Goal: Check status: Check status

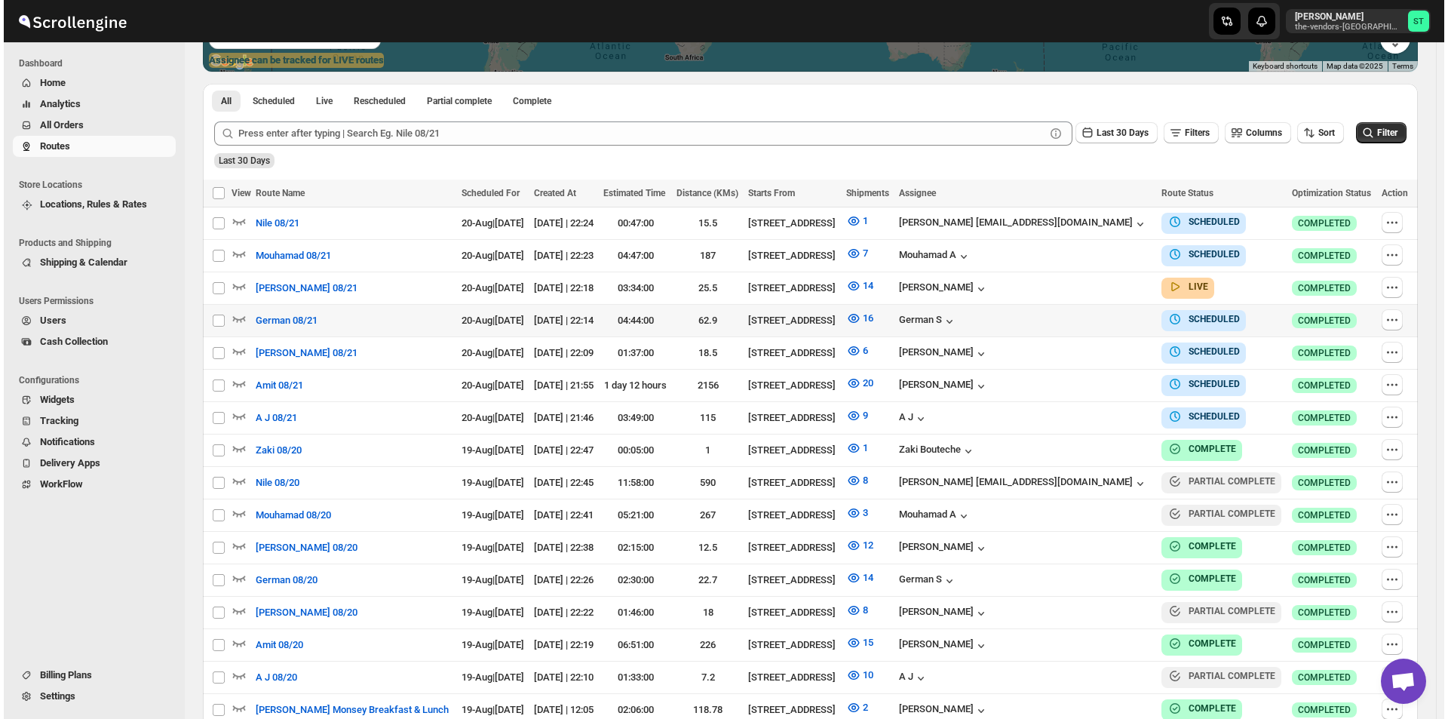
scroll to position [377, 0]
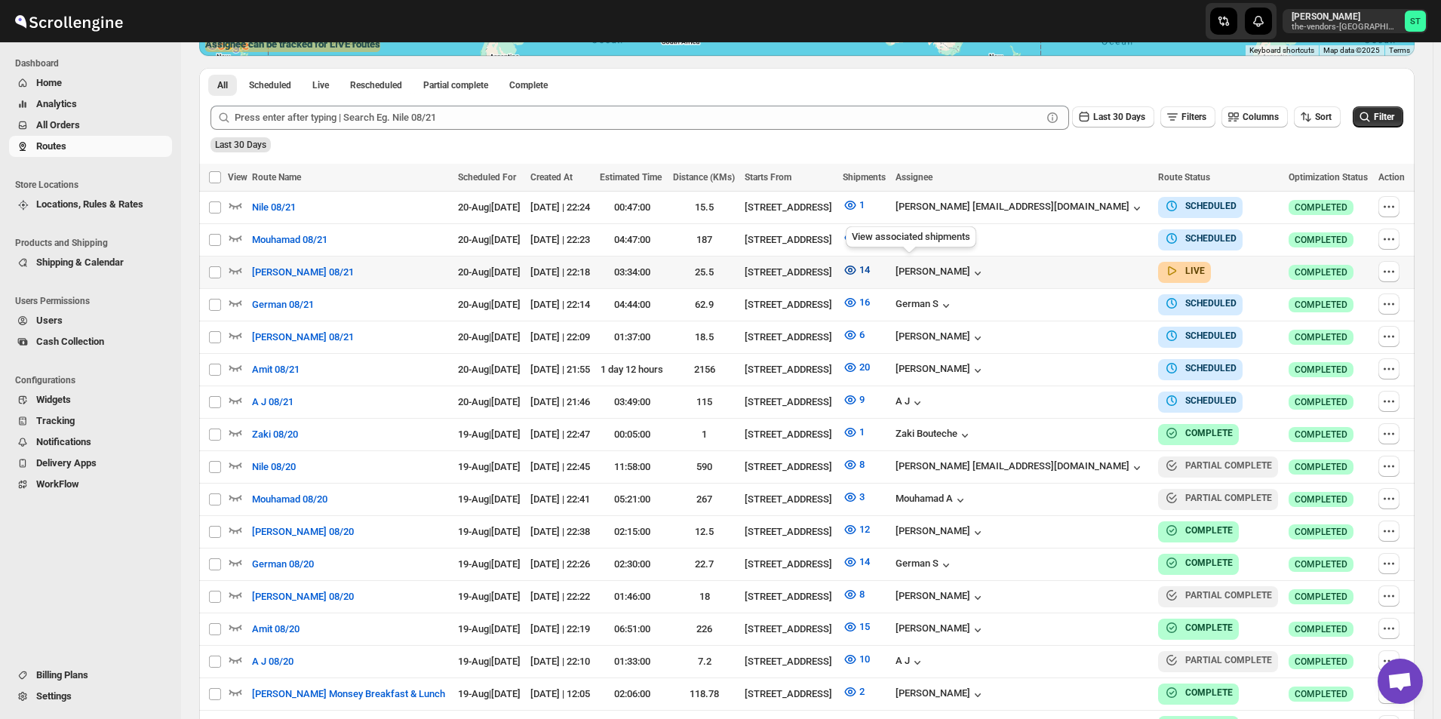
click at [856, 265] on icon "button" at bounding box center [850, 269] width 11 height 9
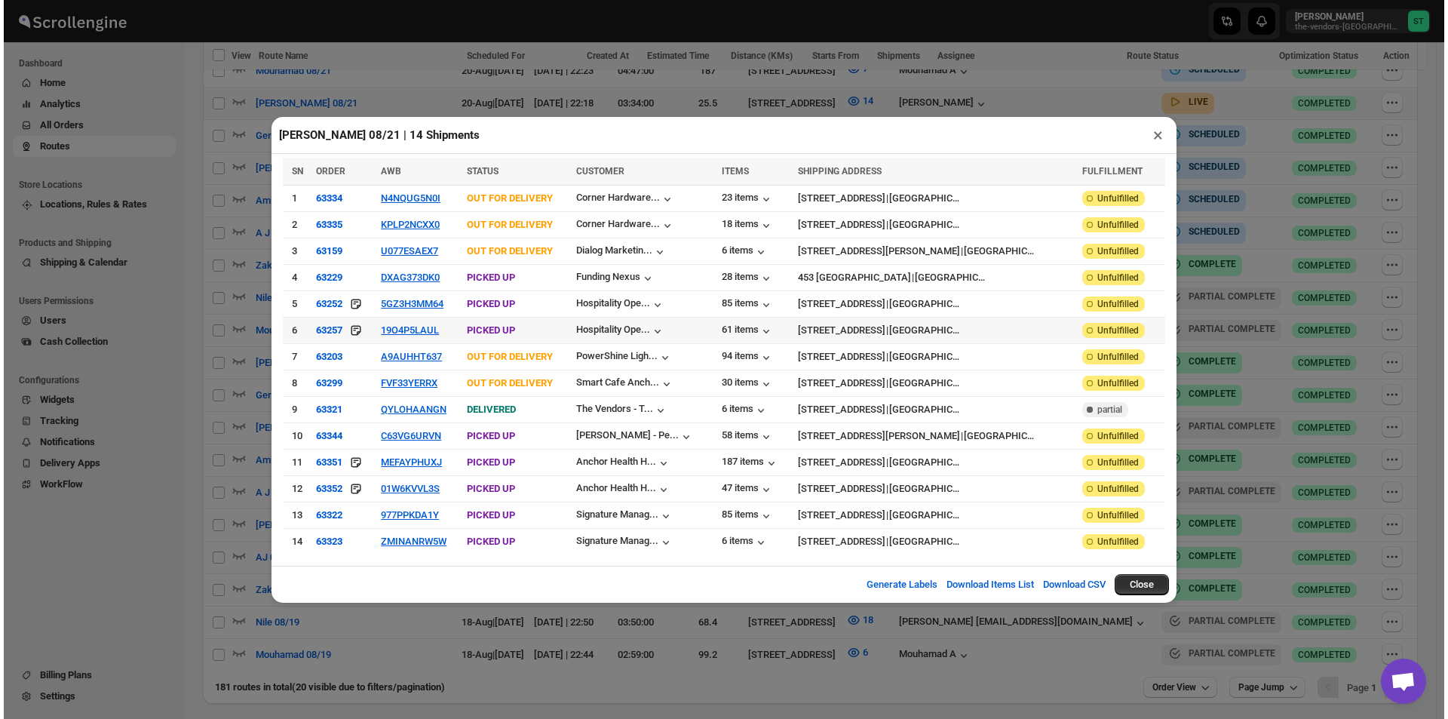
scroll to position [591, 0]
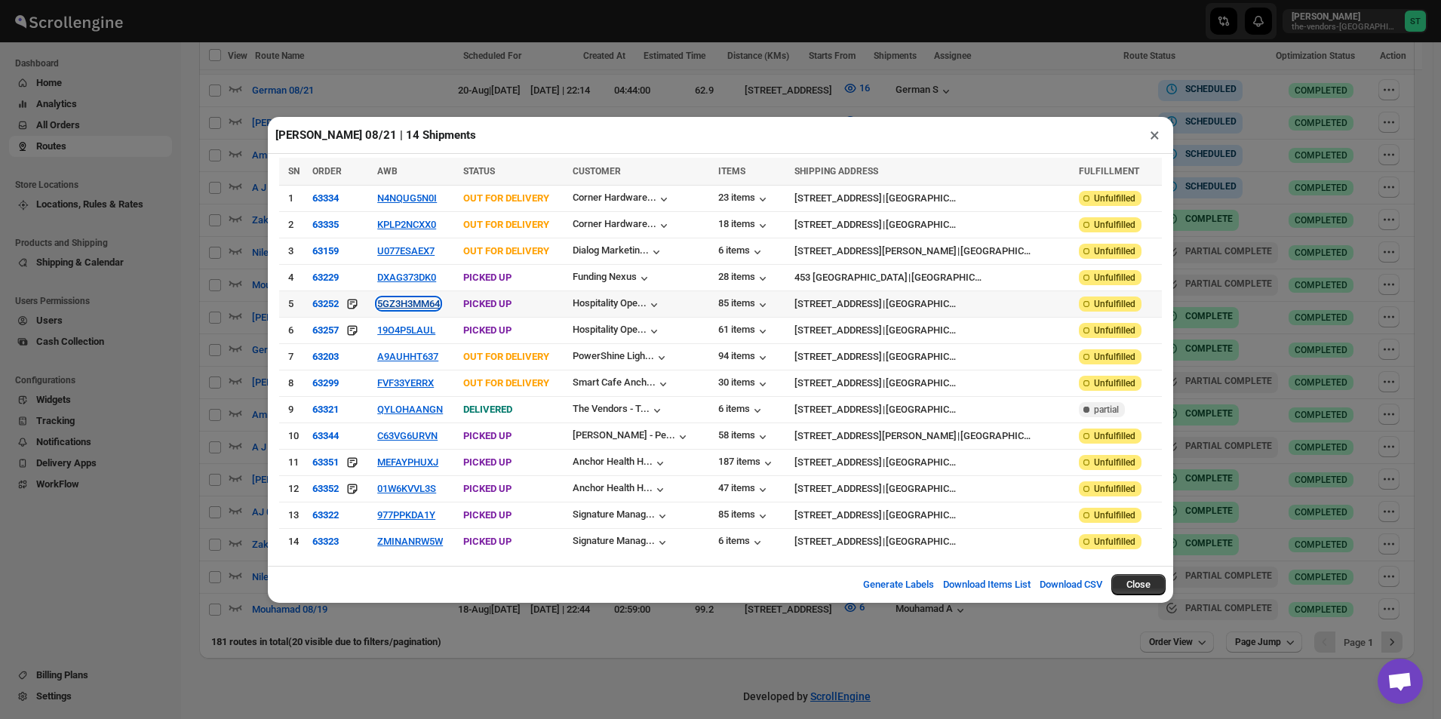
click at [407, 309] on button "5GZ3H3MM64" at bounding box center [408, 303] width 63 height 11
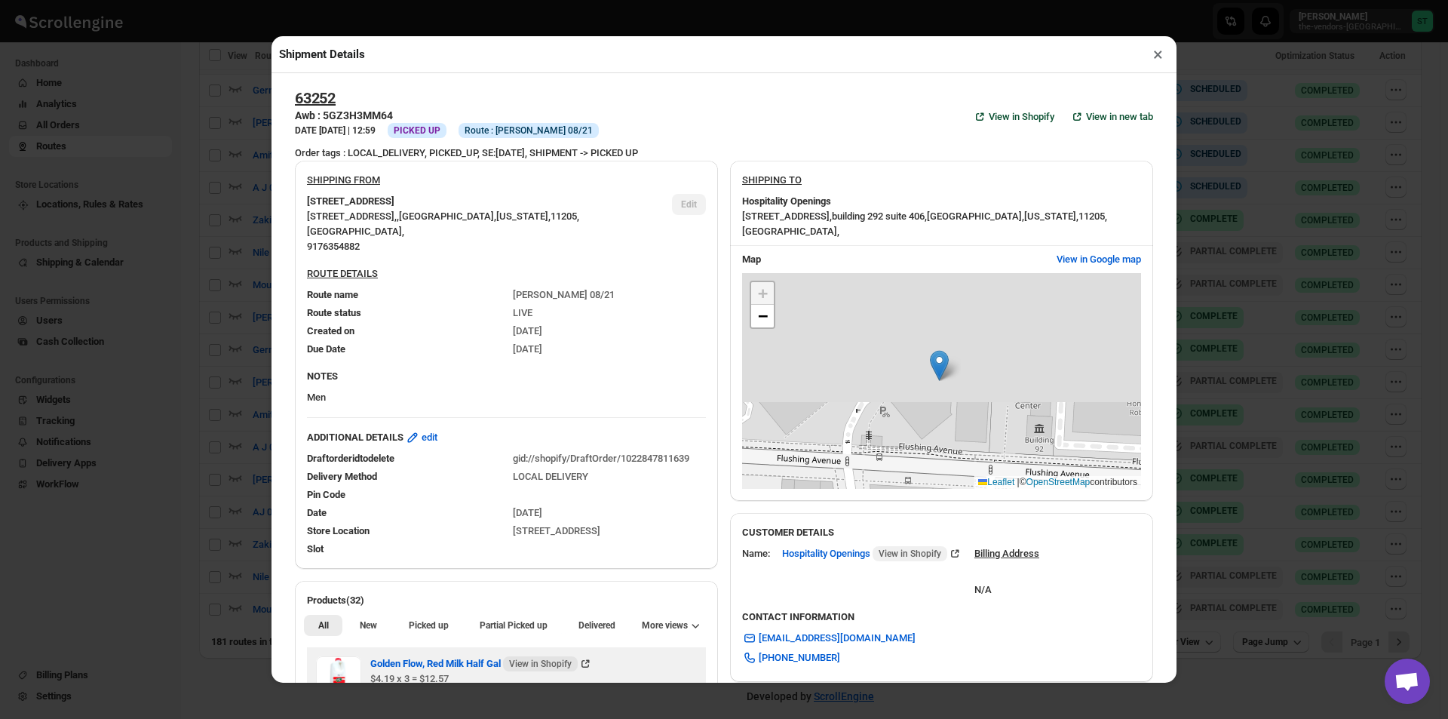
scroll to position [302, 0]
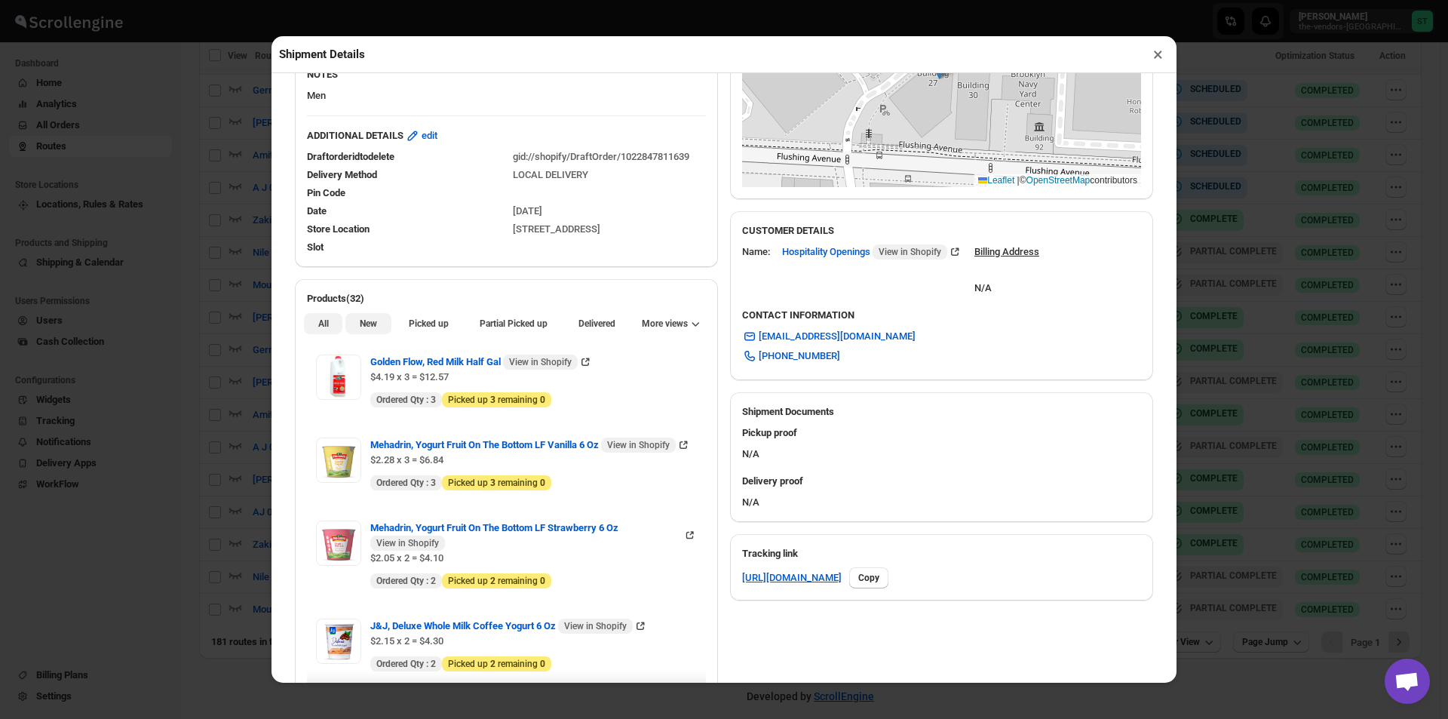
click at [362, 333] on button "New" at bounding box center [367, 323] width 45 height 21
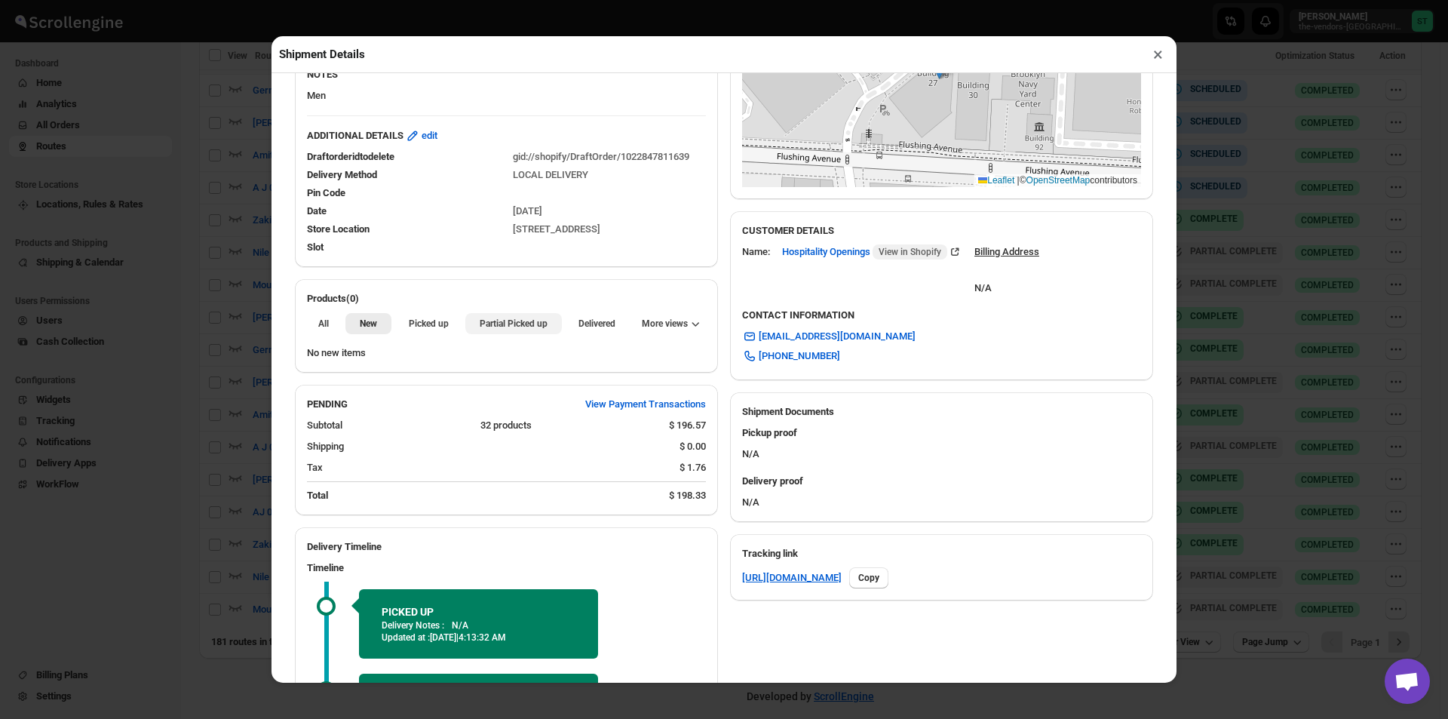
click at [500, 330] on span "Partial Picked up" at bounding box center [514, 324] width 68 height 12
click at [1160, 59] on button "×" at bounding box center [1158, 54] width 22 height 21
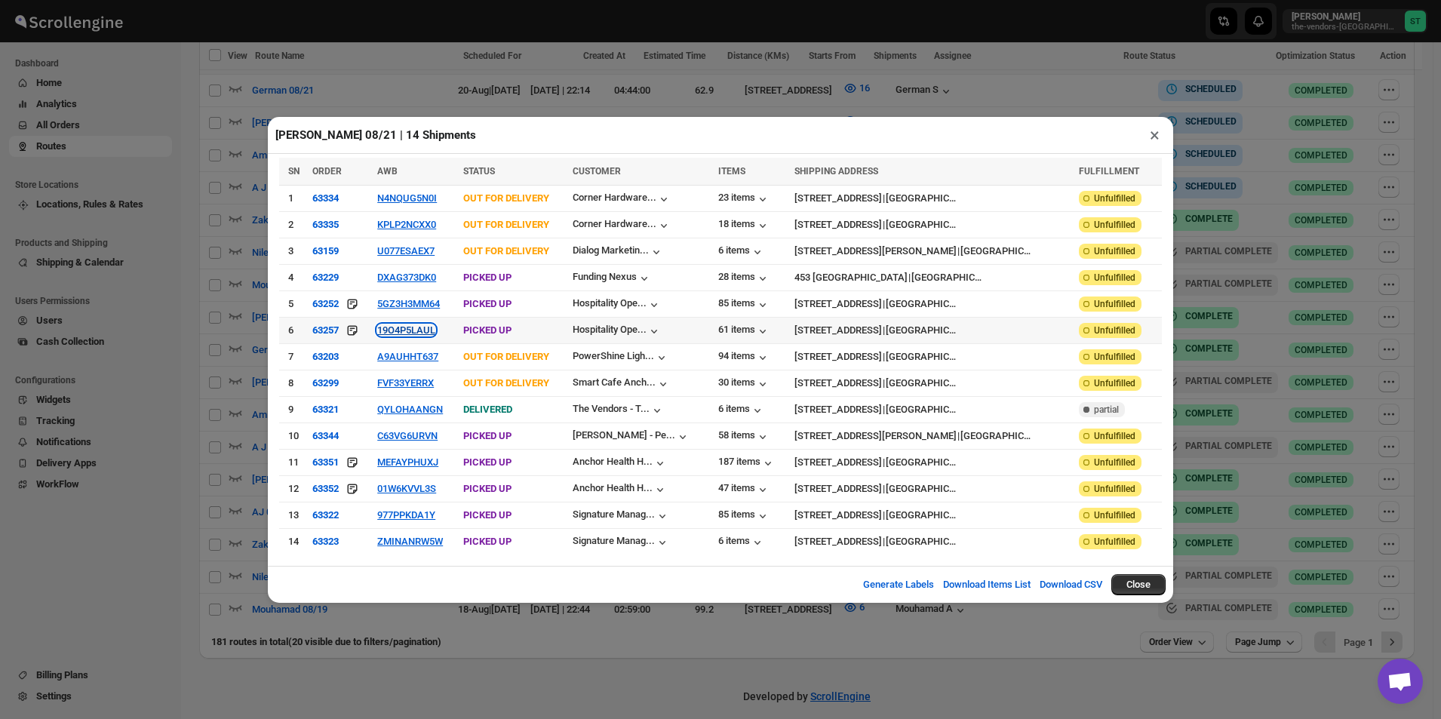
click at [416, 336] on button "19O4P5LAUL" at bounding box center [406, 329] width 58 height 11
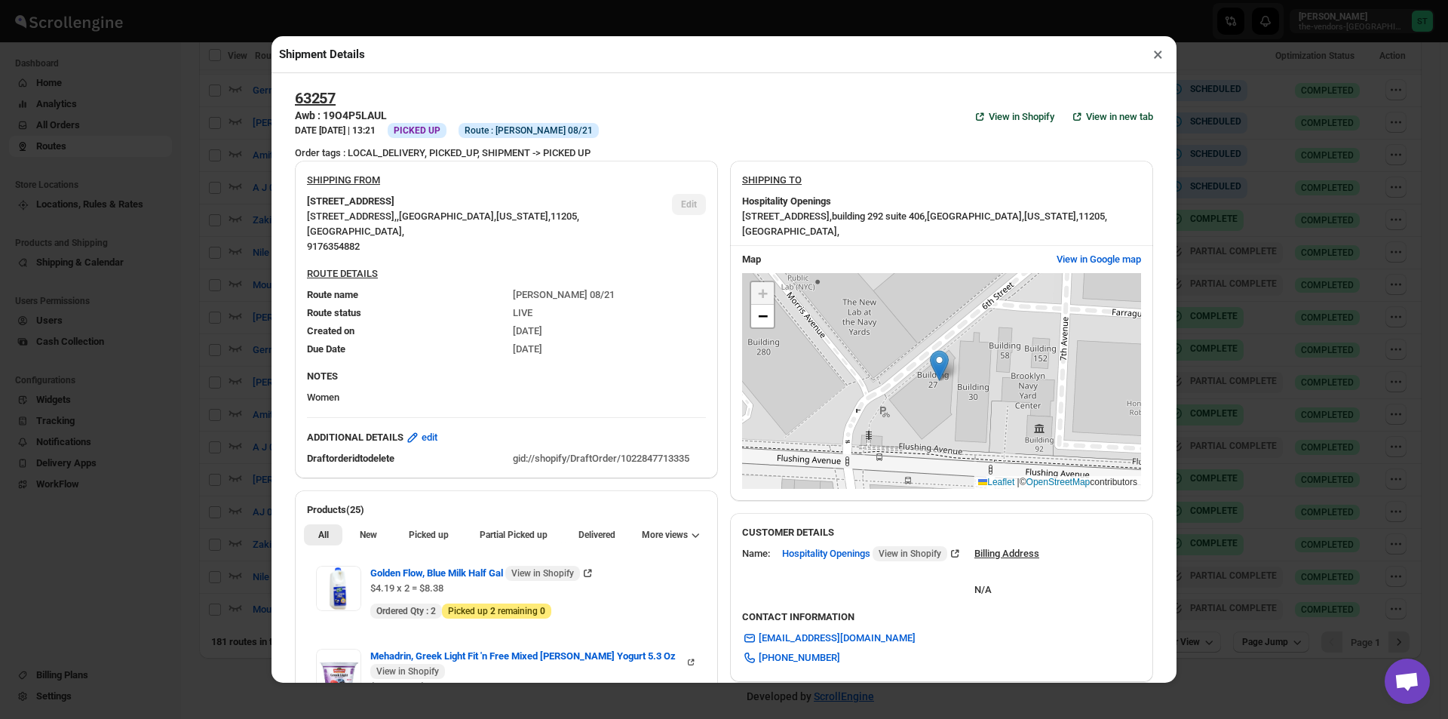
scroll to position [377, 0]
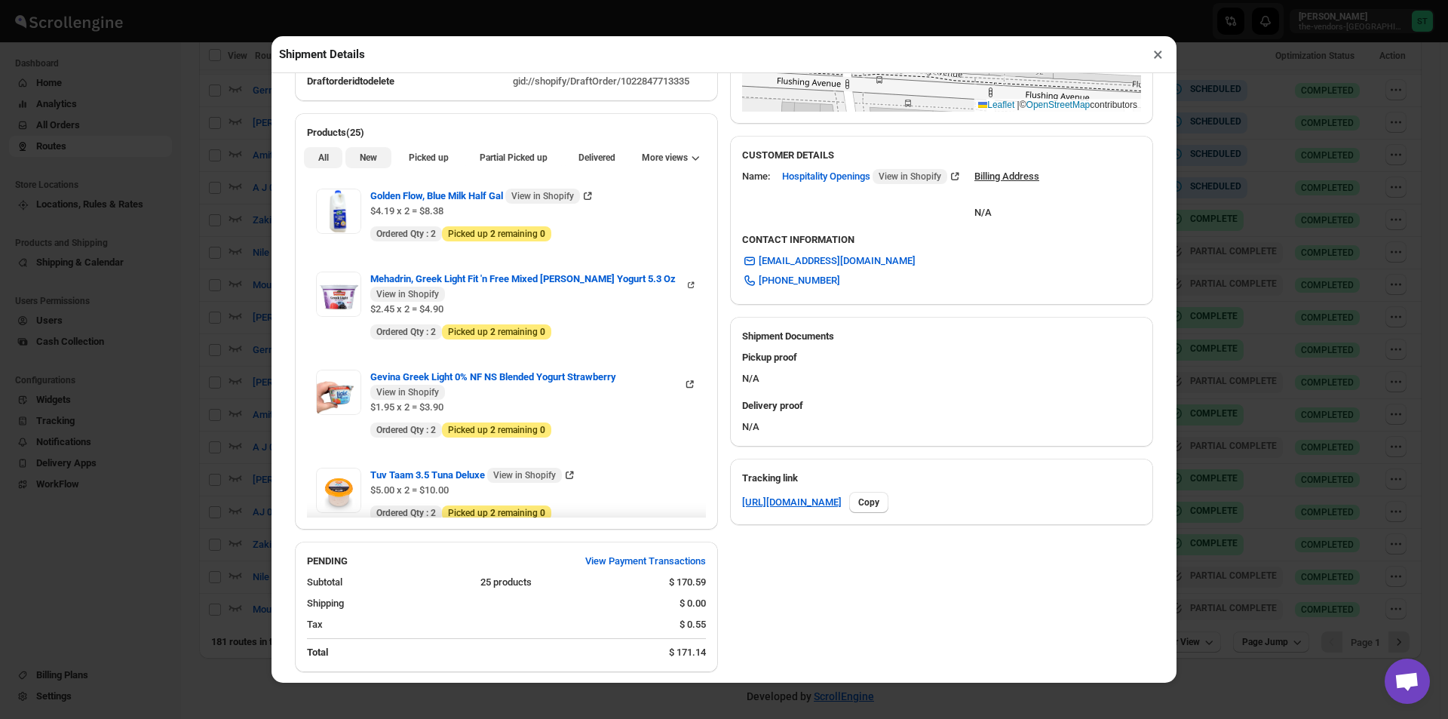
click at [370, 161] on span "New" at bounding box center [368, 158] width 17 height 12
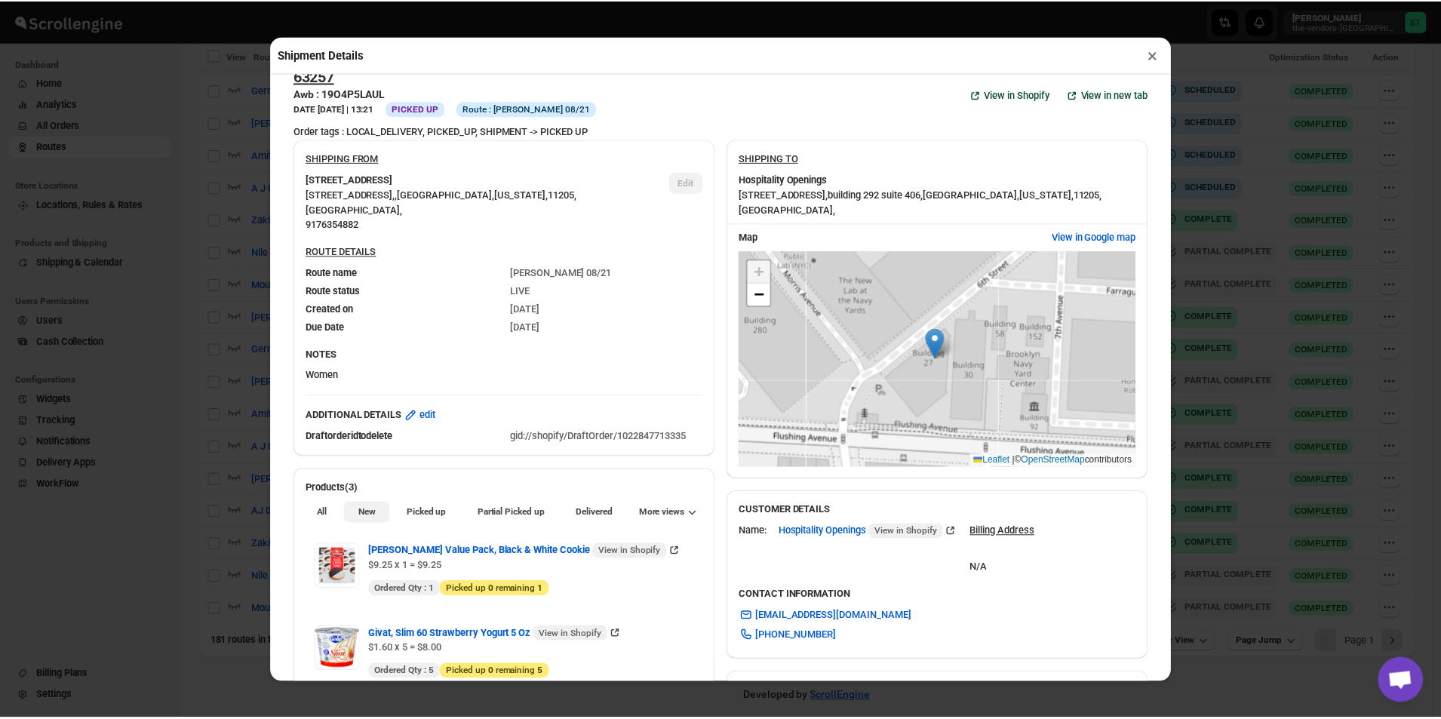
scroll to position [0, 0]
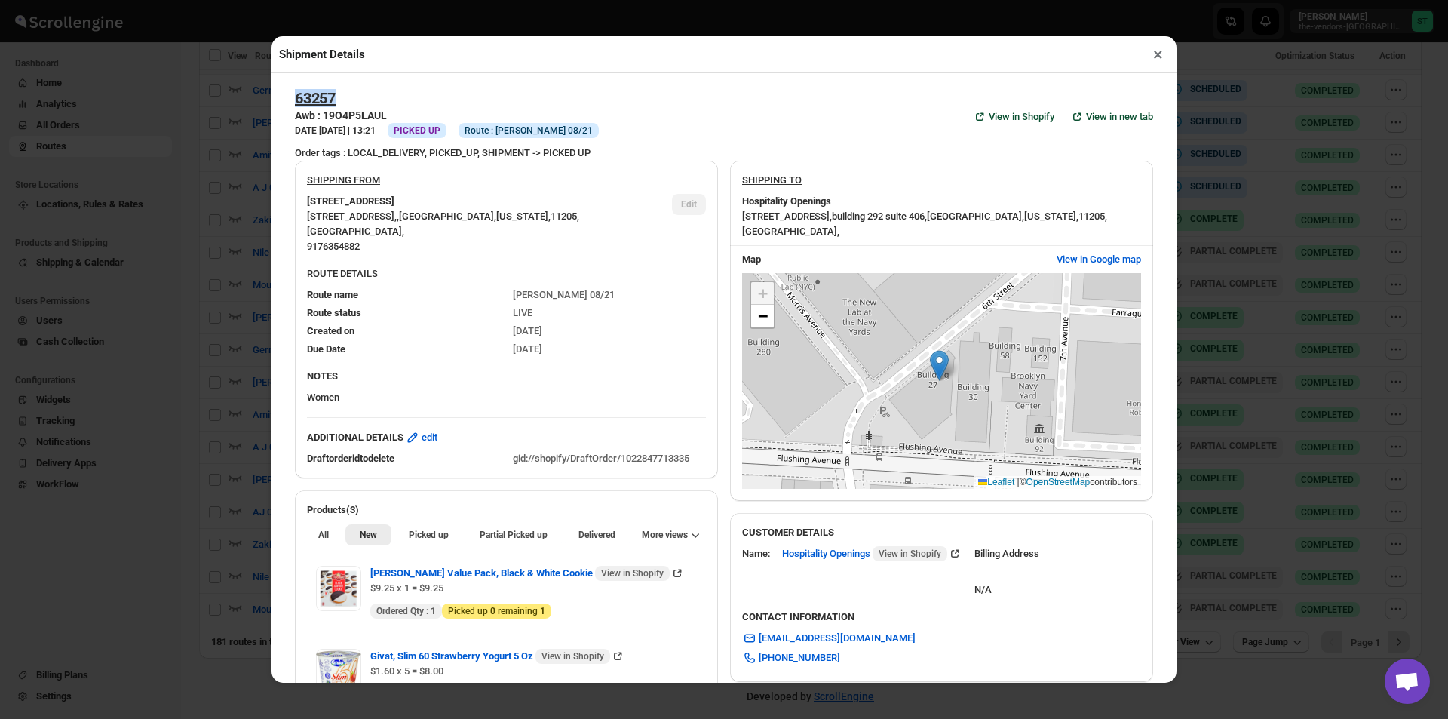
drag, startPoint x: 355, startPoint y: 91, endPoint x: 287, endPoint y: 103, distance: 69.7
click at [291, 101] on section "63257 Awb : 19O4P5LAUL DATE [DATE] | 13:21 Info PICKED UP Info Route : [GEOGRAP…" at bounding box center [724, 699] width 882 height 1245
copy h2 "63257"
click at [1157, 51] on button "×" at bounding box center [1158, 54] width 22 height 21
